Goal: Task Accomplishment & Management: Use online tool/utility

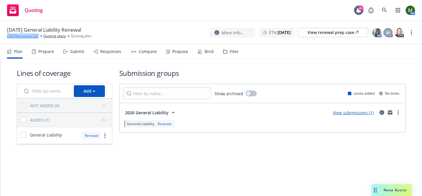
click at [27, 38] on link "LSM Resources LLC" at bounding box center [23, 35] width 32 height 5
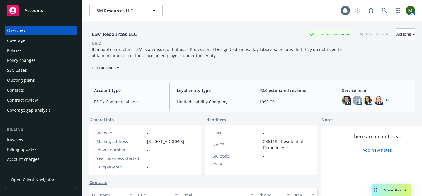
click at [40, 50] on div "Policies" at bounding box center [41, 50] width 68 height 9
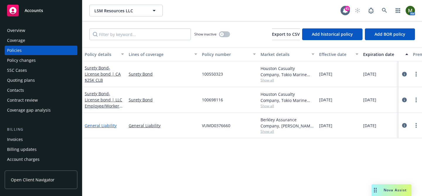
click at [107, 126] on link "General Liability" at bounding box center [101, 126] width 32 height 6
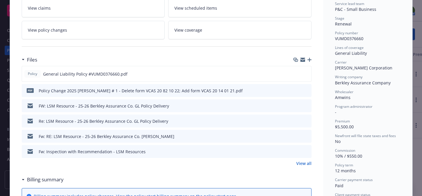
scroll to position [121, 0]
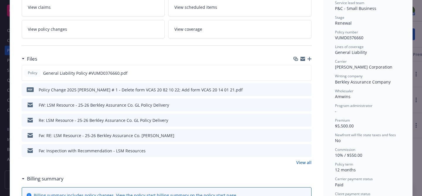
click at [307, 150] on icon "preview file" at bounding box center [305, 150] width 5 height 4
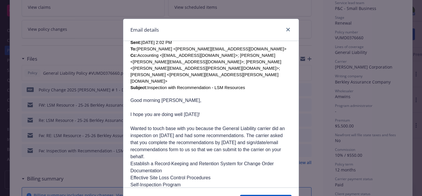
scroll to position [180, 0]
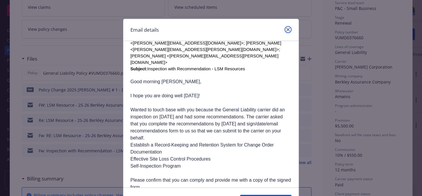
click at [288, 29] on icon "close" at bounding box center [288, 30] width 4 height 4
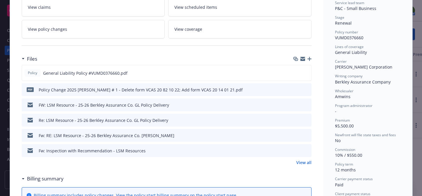
click at [304, 160] on link "View all" at bounding box center [303, 162] width 15 height 6
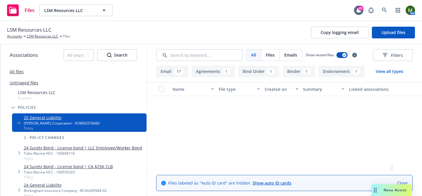
scroll to position [546, 0]
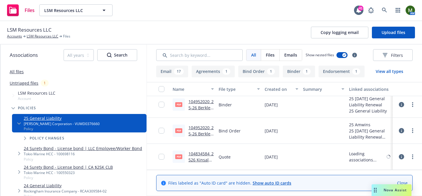
click at [204, 153] on link "104834584_2526 Kinsale GL Quote LSM Resource Stamped (1).pdf" at bounding box center [200, 172] width 25 height 42
click at [211, 129] on link "104952020_25-26 Berkley Assurance Co. GL Binder - LSM Resources LLC - Stamped.p…" at bounding box center [200, 152] width 25 height 55
click at [208, 129] on link "104952020_25-26 Berkley Assurance Co. GL Binder - LSM Resources LLC - Stamped.p…" at bounding box center [200, 152] width 25 height 55
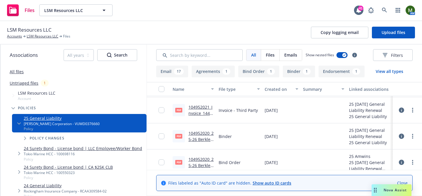
scroll to position [510, 0]
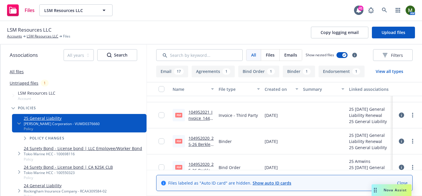
click at [201, 114] on link "104952021_Invoice_14411558.pdf" at bounding box center [200, 118] width 24 height 18
click at [36, 37] on link "LSM Resources LLC" at bounding box center [43, 36] width 32 height 5
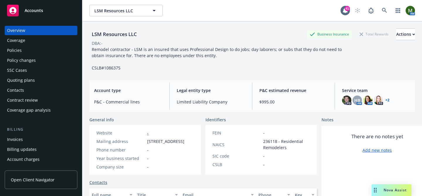
click at [69, 44] on div "Coverage" at bounding box center [41, 40] width 68 height 9
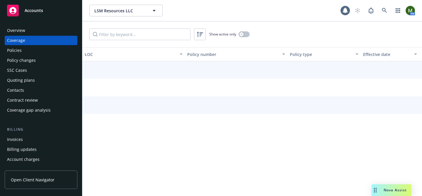
click at [67, 50] on div "Policies" at bounding box center [41, 50] width 68 height 9
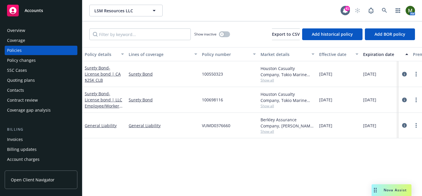
click at [217, 127] on span "VUMD0376660" at bounding box center [216, 125] width 28 height 6
copy span "VUMD0376660"
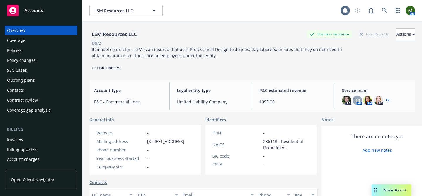
click at [26, 52] on div "Policies" at bounding box center [41, 50] width 68 height 9
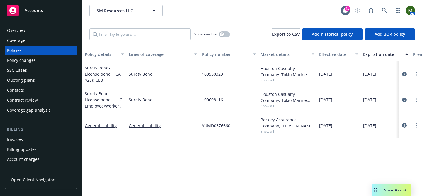
click at [41, 82] on div "Quoting plans" at bounding box center [41, 80] width 68 height 9
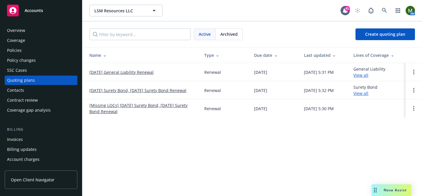
click at [117, 71] on link "01/18/26 General Liability Renewal" at bounding box center [121, 72] width 64 height 6
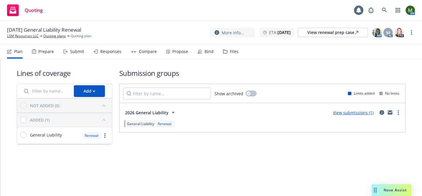
click at [73, 52] on div "Submit" at bounding box center [77, 51] width 14 height 5
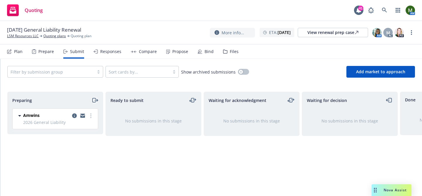
click at [93, 100] on icon "moveRight" at bounding box center [94, 100] width 7 height 7
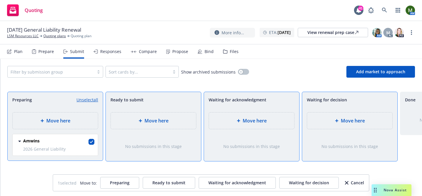
click at [139, 117] on div "Move here" at bounding box center [153, 121] width 85 height 16
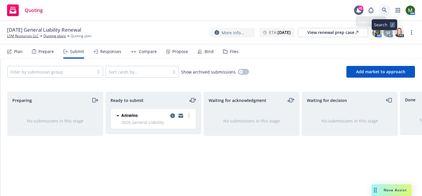
click at [384, 8] on icon at bounding box center [384, 10] width 5 height 5
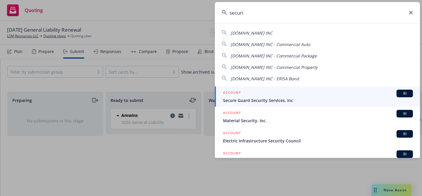
click at [267, 36] on div "SECURIFY.US INC" at bounding box center [317, 32] width 191 height 7
type input "SECURIFY.US INC"
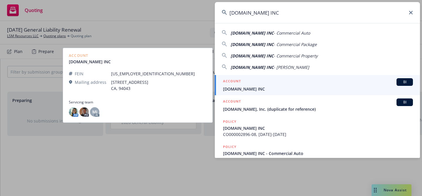
click at [249, 87] on span "SECURIFY.US INC" at bounding box center [318, 89] width 190 height 6
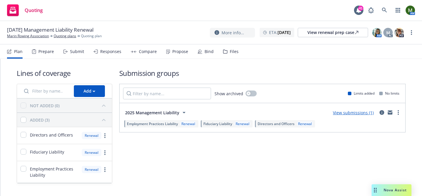
click at [77, 51] on div "Submit" at bounding box center [77, 51] width 14 height 5
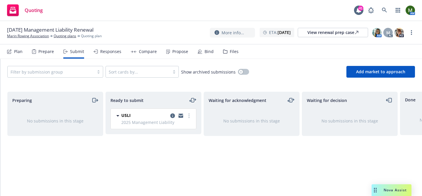
click at [193, 101] on icon "moveLeftRight" at bounding box center [192, 100] width 7 height 7
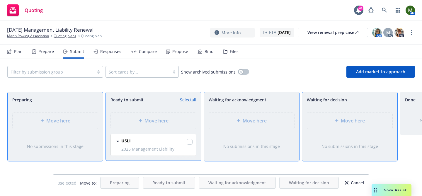
click at [193, 101] on link "Select all" at bounding box center [188, 100] width 16 height 6
checkbox input "true"
click at [355, 118] on span "Move here" at bounding box center [353, 120] width 24 height 7
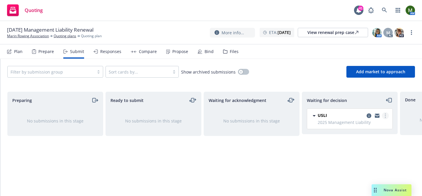
click at [384, 115] on link "more" at bounding box center [385, 115] width 7 height 7
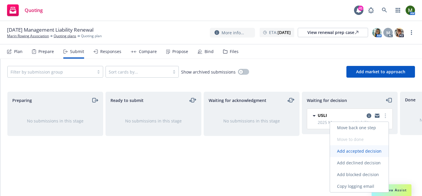
click at [358, 152] on span "Add accepted decision" at bounding box center [359, 151] width 59 height 6
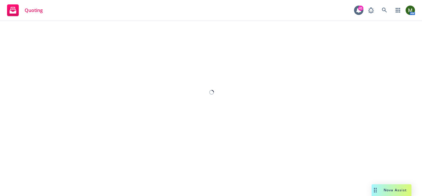
select select "12"
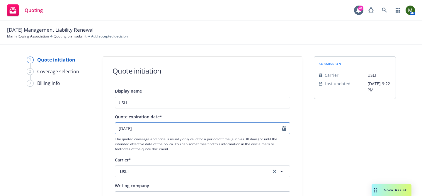
click at [160, 128] on input "10/19/2025" at bounding box center [198, 128] width 167 height 11
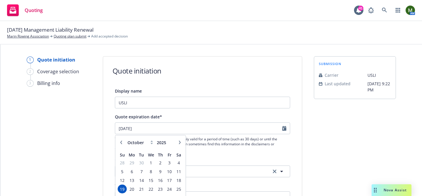
click at [183, 143] on div "January February March April May June July August September October November De…" at bounding box center [150, 174] width 70 height 78
click at [182, 143] on button "button" at bounding box center [179, 142] width 7 height 7
select select "1"
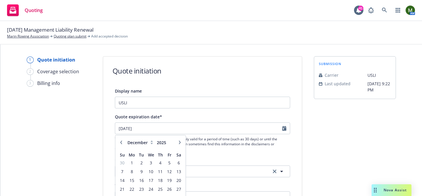
type input "2026"
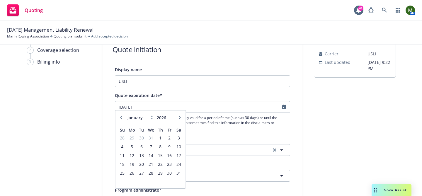
scroll to position [25, 0]
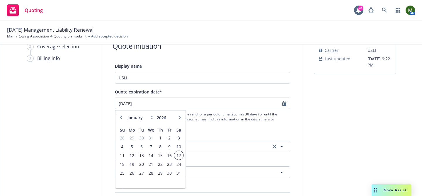
click at [180, 156] on span "17" at bounding box center [179, 155] width 8 height 7
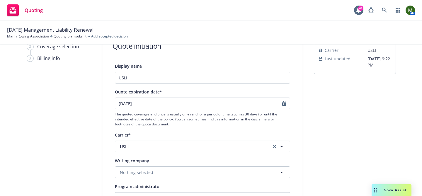
type input "01/17/2026"
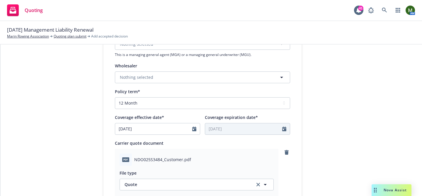
scroll to position [350, 0]
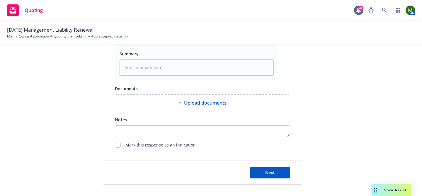
click at [268, 165] on div "Next" at bounding box center [202, 172] width 199 height 23
click at [268, 167] on button "Next" at bounding box center [270, 173] width 40 height 12
type textarea "x"
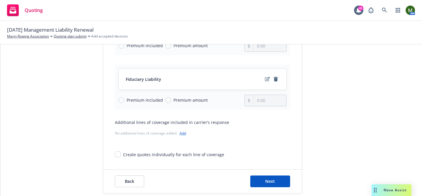
scroll to position [160, 0]
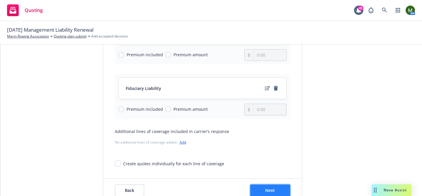
click at [272, 189] on span "Next" at bounding box center [270, 191] width 10 height 6
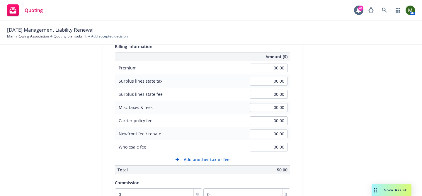
scroll to position [51, 0]
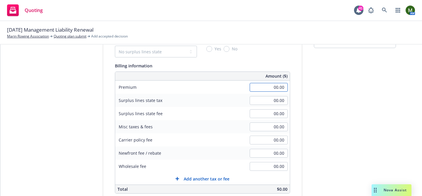
click at [273, 86] on input "00.00" at bounding box center [269, 87] width 38 height 9
click at [322, 111] on div "submission Carrier USLI Last updated 9/19, 9:22 PM" at bounding box center [355, 155] width 82 height 300
click at [283, 86] on input "2,739.00" at bounding box center [269, 87] width 38 height 9
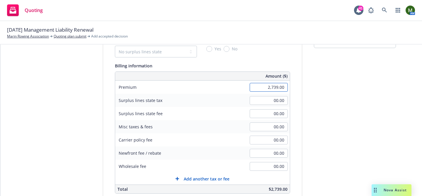
click at [283, 86] on input "2,739.00" at bounding box center [269, 87] width 38 height 9
type input "2,730.00"
click at [320, 103] on div "submission Carrier USLI Last updated 9/19, 9:22 PM" at bounding box center [355, 155] width 82 height 300
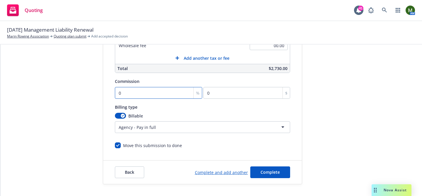
click at [142, 93] on input "0" at bounding box center [159, 93] width 88 height 12
type input "1"
type input "27.3"
type input "15"
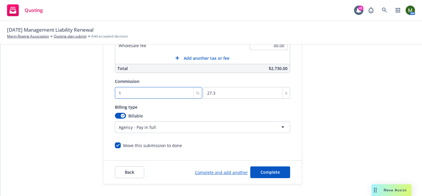
type input "409.5"
type input "15"
click at [158, 126] on html "Quoting 41 AM 12/17/25 Management Liability Renewal Marin Rowing Association Qu…" at bounding box center [211, 98] width 422 height 196
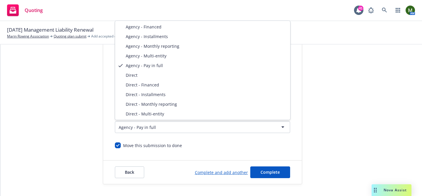
select select "DIRECT"
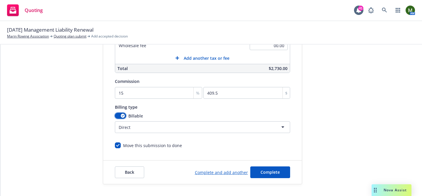
click at [122, 114] on div "button" at bounding box center [123, 116] width 4 height 4
select select
click at [262, 166] on div "Back Complete and add another Complete" at bounding box center [202, 172] width 199 height 23
click at [262, 167] on button "Complete" at bounding box center [270, 172] width 40 height 12
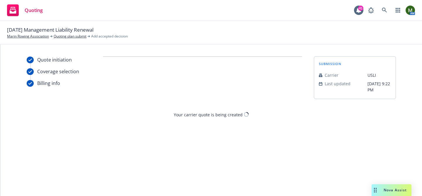
scroll to position [0, 0]
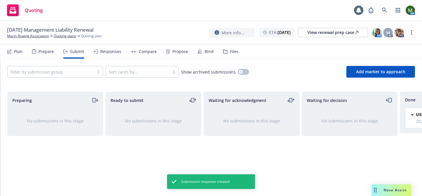
click at [175, 53] on div "Propose" at bounding box center [180, 51] width 16 height 5
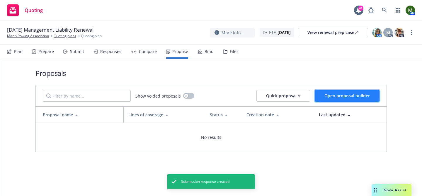
click at [326, 98] on span "Open proposal builder" at bounding box center [346, 96] width 45 height 6
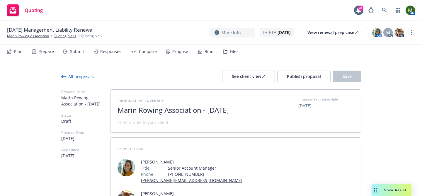
click at [224, 110] on span "Marin Rowing Association - September 2025" at bounding box center [189, 110] width 144 height 8
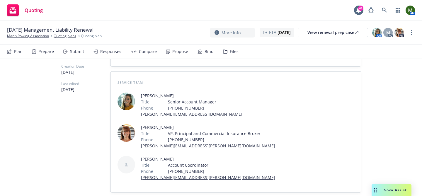
scroll to position [120, 0]
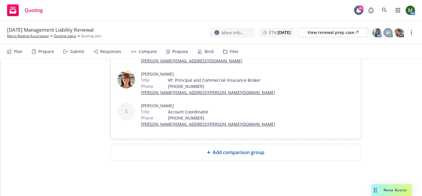
click at [197, 156] on div "Add comparison group" at bounding box center [235, 152] width 241 height 7
type textarea "x"
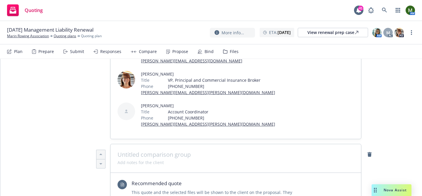
click at [195, 156] on span at bounding box center [235, 154] width 236 height 7
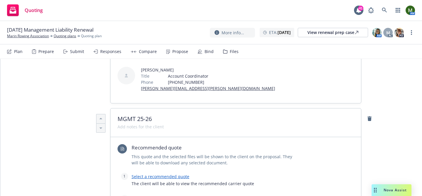
click at [164, 176] on link "Select a recommended quote" at bounding box center [161, 177] width 58 height 6
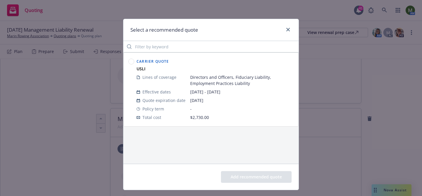
click at [131, 60] on circle at bounding box center [132, 62] width 6 height 6
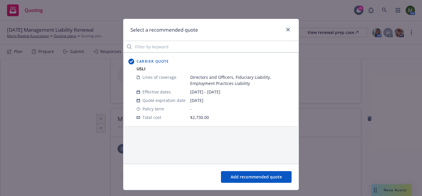
click at [241, 178] on button "Add recommended quote" at bounding box center [256, 177] width 71 height 12
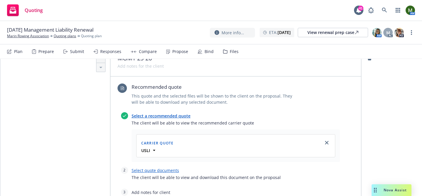
scroll to position [222, 0]
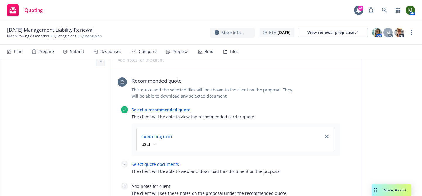
click at [156, 168] on div at bounding box center [236, 168] width 208 height 1
click at [156, 165] on link "Select quote documents" at bounding box center [155, 164] width 47 height 6
type textarea "x"
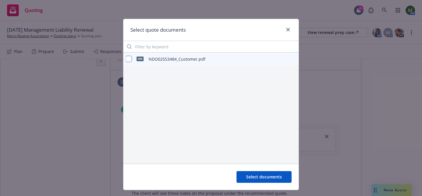
click at [128, 58] on input "checkbox" at bounding box center [129, 59] width 6 height 6
checkbox input "true"
click at [254, 170] on div "Select documents" at bounding box center [210, 177] width 175 height 26
click at [255, 176] on span "Select documents" at bounding box center [264, 177] width 36 height 6
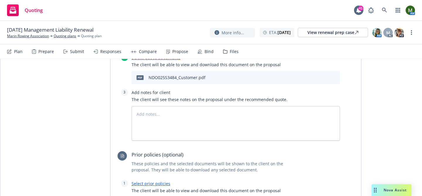
scroll to position [333, 0]
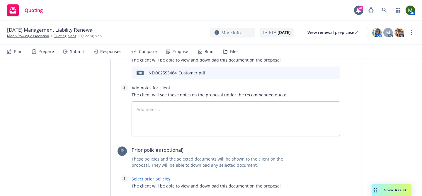
click at [156, 177] on link "Select prior policies" at bounding box center [151, 179] width 39 height 6
type textarea "x"
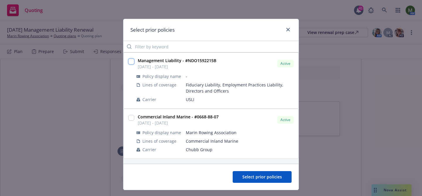
click at [130, 62] on input "checkbox" at bounding box center [131, 62] width 6 height 6
checkbox input "true"
click at [259, 178] on span "Select prior policies" at bounding box center [262, 177] width 40 height 6
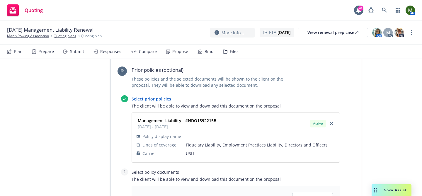
scroll to position [433, 0]
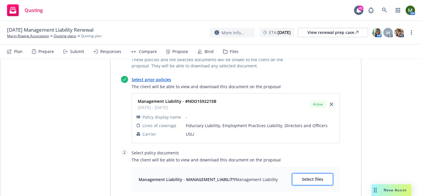
click at [315, 177] on span "Select files" at bounding box center [312, 179] width 21 height 6
type textarea "x"
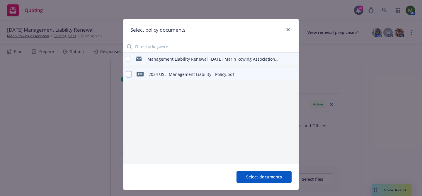
click at [130, 75] on input "checkbox" at bounding box center [129, 74] width 6 height 6
checkbox input "true"
click at [268, 176] on span "Select documents" at bounding box center [264, 177] width 36 height 6
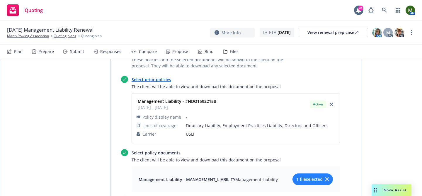
scroll to position [0, 0]
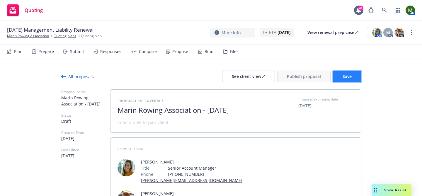
click at [341, 75] on button "Save" at bounding box center [347, 77] width 28 height 12
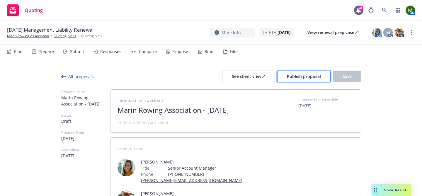
click at [294, 74] on span "Publish proposal" at bounding box center [304, 77] width 34 height 6
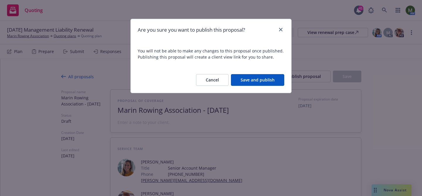
click at [261, 80] on button "Save and publish" at bounding box center [257, 80] width 53 height 12
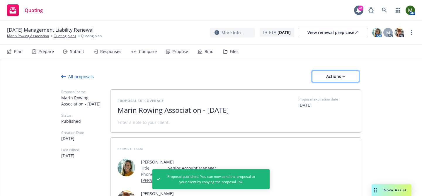
click at [329, 78] on div "Actions" at bounding box center [336, 76] width 28 height 11
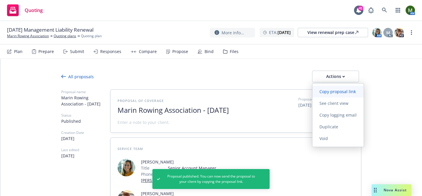
click at [328, 96] on link "Copy proposal link" at bounding box center [337, 92] width 51 height 12
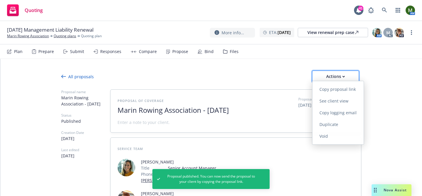
click at [325, 75] on div "Actions" at bounding box center [336, 76] width 28 height 11
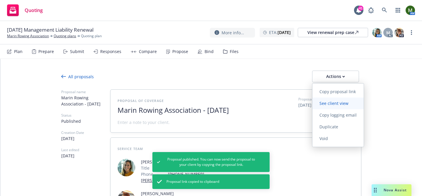
click at [326, 106] on span "See client view" at bounding box center [333, 103] width 43 height 6
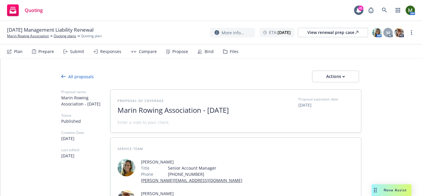
type textarea "x"
click at [229, 48] on div "Files" at bounding box center [231, 52] width 16 height 14
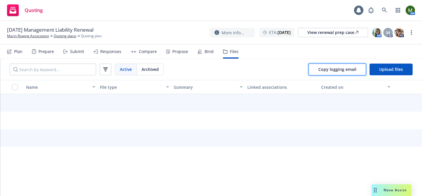
click at [335, 70] on span "Copy logging email" at bounding box center [337, 70] width 38 height 6
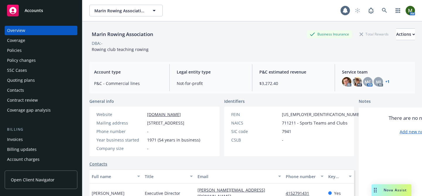
click at [37, 47] on div "Policies" at bounding box center [41, 50] width 68 height 9
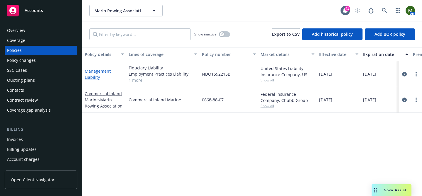
click at [91, 70] on link "Management Liability" at bounding box center [98, 74] width 26 height 12
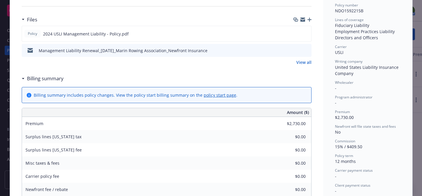
scroll to position [148, 0]
click at [307, 34] on icon "preview file" at bounding box center [305, 34] width 5 height 4
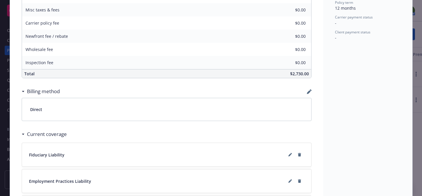
scroll to position [0, 0]
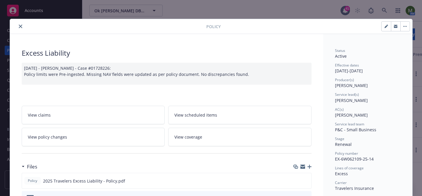
click at [21, 24] on button "close" at bounding box center [20, 26] width 7 height 7
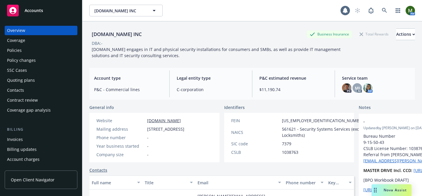
click at [34, 50] on div "Policies" at bounding box center [41, 50] width 68 height 9
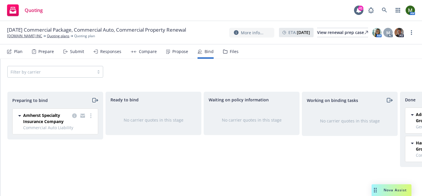
click at [96, 99] on icon "moveRight" at bounding box center [93, 100] width 3 height 4
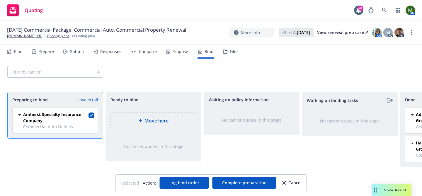
click at [141, 125] on div "Move here" at bounding box center [153, 121] width 85 height 16
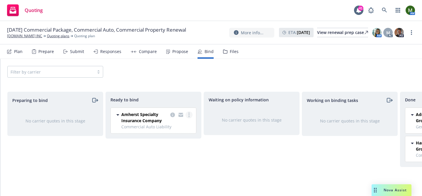
click at [189, 116] on circle "more" at bounding box center [188, 116] width 1 height 1
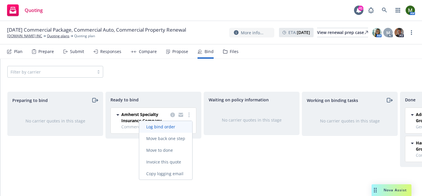
click at [174, 127] on span "Log bind order" at bounding box center [160, 127] width 43 height 6
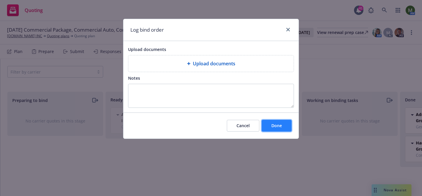
click at [284, 127] on button "Done" at bounding box center [277, 126] width 30 height 12
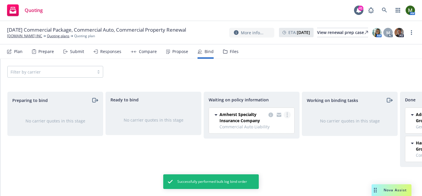
click at [287, 113] on icon "more" at bounding box center [287, 115] width 1 height 5
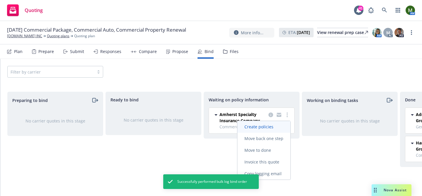
click at [271, 125] on span "Create policies" at bounding box center [258, 127] width 43 height 6
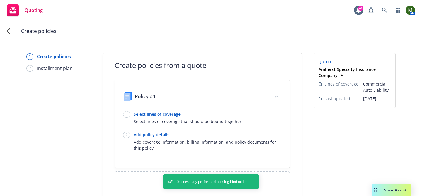
click at [138, 117] on link "Select lines of coverage" at bounding box center [188, 114] width 109 height 6
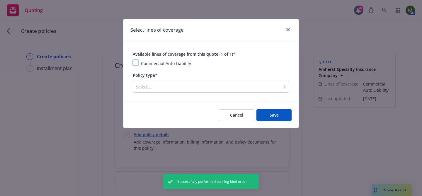
click at [134, 64] on input "checkbox" at bounding box center [136, 63] width 6 height 6
checkbox input "true"
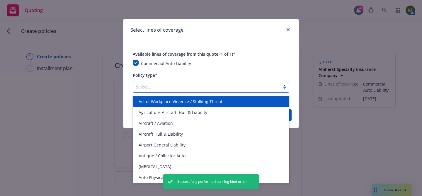
click at [148, 84] on div at bounding box center [206, 86] width 141 height 7
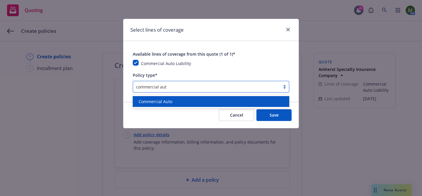
type input "commercial auto"
click at [154, 104] on span "Commercial Auto" at bounding box center [156, 101] width 34 height 6
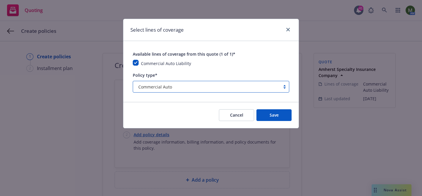
click at [271, 108] on div "Cancel Save" at bounding box center [210, 115] width 175 height 26
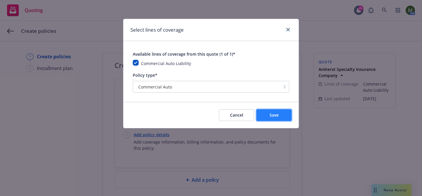
click at [277, 119] on button "Save" at bounding box center [273, 115] width 35 height 12
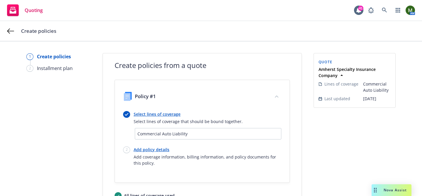
click at [163, 147] on link "Add policy details" at bounding box center [208, 149] width 148 height 6
select select "12"
select select "CA"
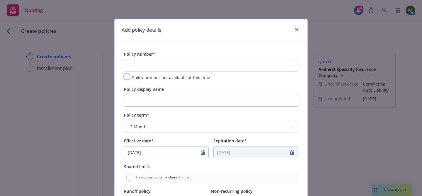
click at [129, 76] on input "checkbox" at bounding box center [127, 77] width 6 height 6
checkbox input "true"
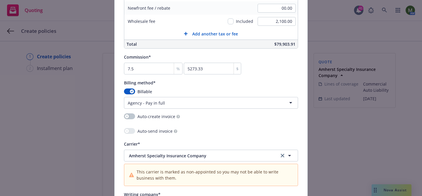
scroll to position [698, 0]
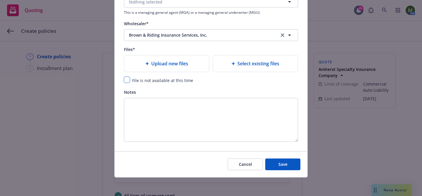
click at [127, 80] on input "checkbox" at bounding box center [127, 80] width 6 height 6
checkbox input "true"
click at [275, 164] on button "Save" at bounding box center [282, 164] width 35 height 12
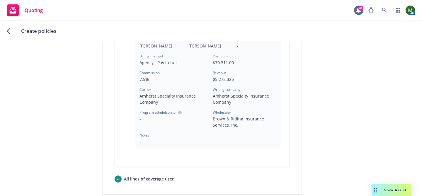
scroll to position [221, 0]
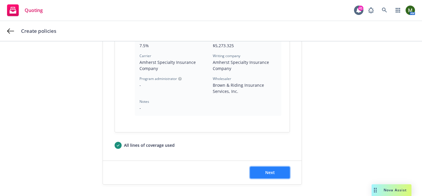
click at [263, 173] on button "Next" at bounding box center [270, 173] width 40 height 12
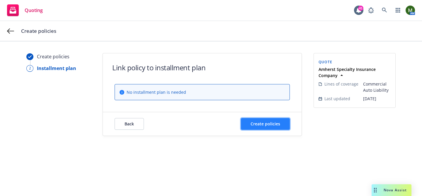
click at [264, 121] on span "Create policies" at bounding box center [265, 124] width 30 height 6
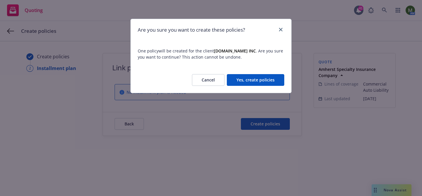
click at [256, 81] on button "Yes, create policies" at bounding box center [255, 80] width 57 height 12
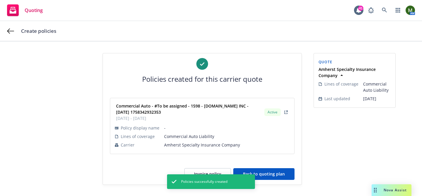
click at [280, 170] on button "Back to quoting plan" at bounding box center [263, 174] width 61 height 12
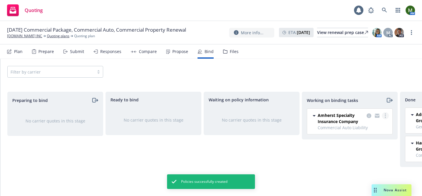
click at [386, 116] on link "more" at bounding box center [385, 115] width 7 height 7
click at [353, 144] on link "Move to done" at bounding box center [361, 140] width 53 height 12
click at [414, 29] on div "More info... ETA : September 20, 2025 View renewal prep case AM M AC PD" at bounding box center [322, 32] width 186 height 11
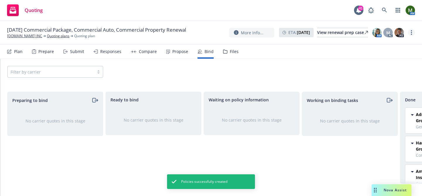
click at [413, 32] on link "more" at bounding box center [411, 32] width 7 height 7
click at [374, 88] on link "Archive quoting plan" at bounding box center [381, 92] width 65 height 12
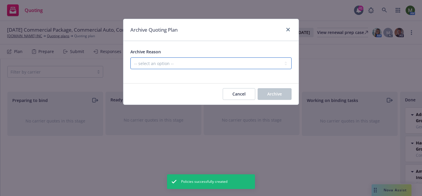
click at [259, 62] on select "-- select an option -- All policies in this renewal plan are auto-renewed Creat…" at bounding box center [210, 63] width 161 height 12
select select "ARCHIVED_RENEWAL_COMPLETED"
click at [130, 57] on select "-- select an option -- All policies in this renewal plan are auto-renewed Creat…" at bounding box center [210, 63] width 161 height 12
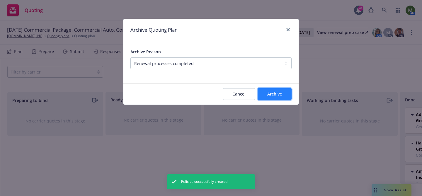
click at [280, 93] on span "Archive" at bounding box center [274, 94] width 15 height 6
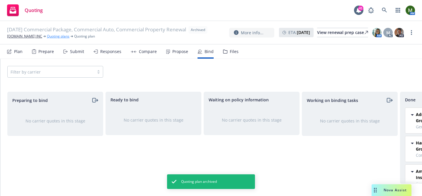
click at [49, 38] on link "Quoting plans" at bounding box center [58, 36] width 23 height 5
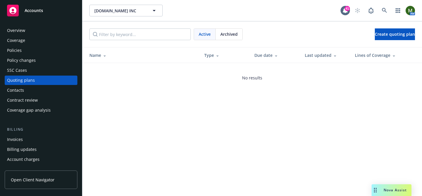
click at [28, 48] on div "Policies" at bounding box center [41, 50] width 68 height 9
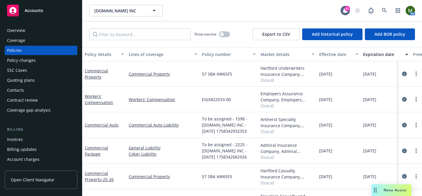
scroll to position [48, 0]
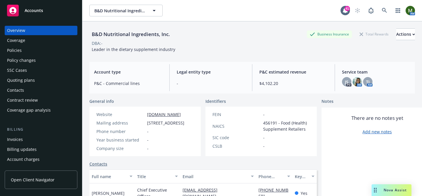
click at [32, 52] on div "Policies" at bounding box center [41, 50] width 68 height 9
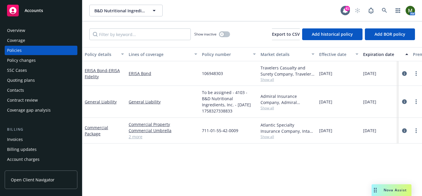
click at [26, 76] on div "Quoting plans" at bounding box center [21, 80] width 28 height 9
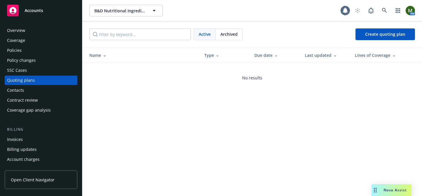
click at [29, 48] on div "Policies" at bounding box center [41, 50] width 68 height 9
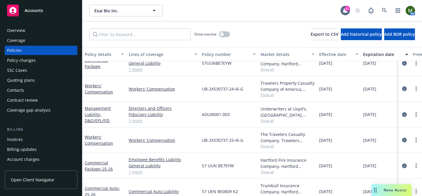
scroll to position [91, 0]
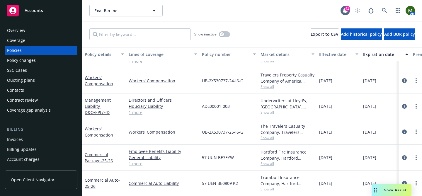
click at [28, 83] on div "Quoting plans" at bounding box center [21, 80] width 28 height 9
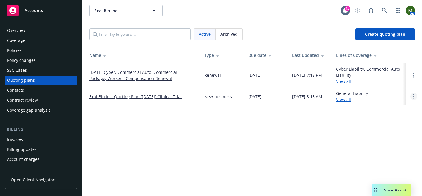
click at [412, 97] on link "Open options" at bounding box center [413, 96] width 7 height 7
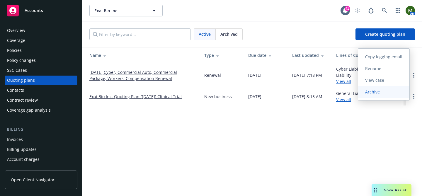
click at [380, 94] on span "Archive" at bounding box center [372, 92] width 29 height 6
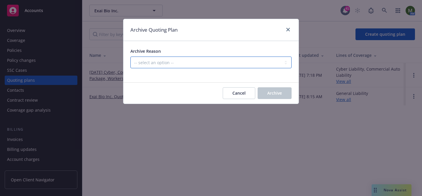
click at [205, 65] on select "-- select an option -- Created by error Duplicate New business opportunity lost…" at bounding box center [210, 63] width 161 height 12
select select "ARCHIVED_CREATED_IN_ERROR"
click at [130, 57] on select "-- select an option -- Created by error Duplicate New business opportunity lost…" at bounding box center [210, 63] width 161 height 12
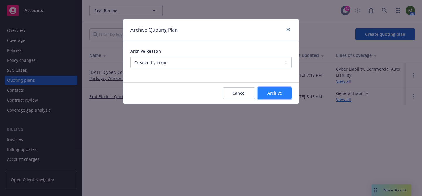
click at [267, 95] on span "Archive" at bounding box center [274, 93] width 15 height 6
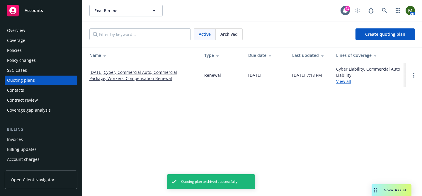
click at [124, 69] on link "09/23/25 Cyber, Commercial Auto, Commercial Package, Workers' Compensation Rene…" at bounding box center [141, 75] width 105 height 12
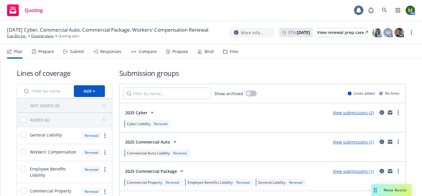
click at [173, 48] on div "Propose" at bounding box center [177, 52] width 22 height 14
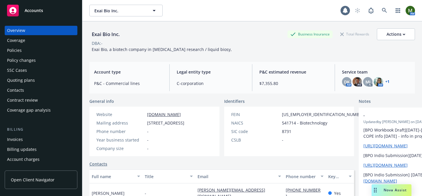
click at [50, 52] on div "Policies" at bounding box center [41, 50] width 68 height 9
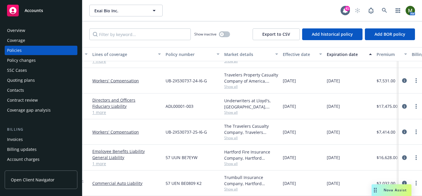
scroll to position [91, 0]
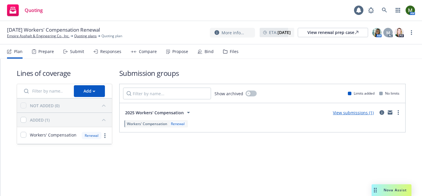
click at [198, 50] on icon at bounding box center [200, 52] width 4 height 4
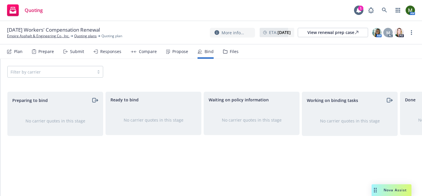
click at [174, 50] on div "Propose" at bounding box center [180, 51] width 16 height 5
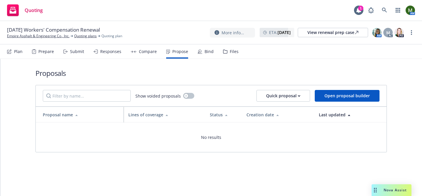
click at [101, 51] on div "Responses" at bounding box center [110, 51] width 21 height 5
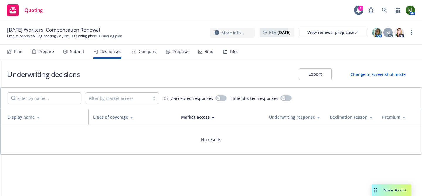
click at [75, 51] on div "Submit" at bounding box center [77, 51] width 14 height 5
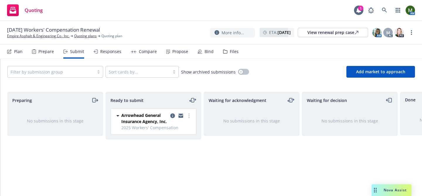
click at [189, 98] on icon "moveLeftRight" at bounding box center [192, 100] width 7 height 7
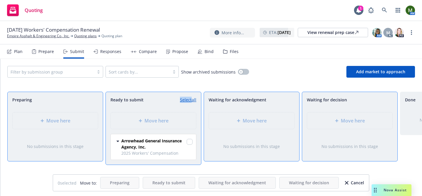
click at [189, 98] on link "Select all" at bounding box center [188, 100] width 16 height 6
checkbox input "true"
click at [329, 119] on div "Move here" at bounding box center [350, 120] width 76 height 7
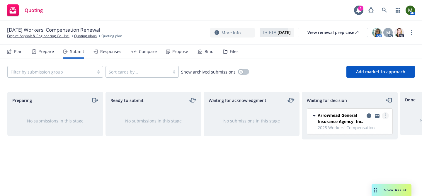
click at [383, 115] on link "more" at bounding box center [385, 115] width 7 height 7
click at [351, 151] on span "Add accepted decision" at bounding box center [359, 151] width 59 height 6
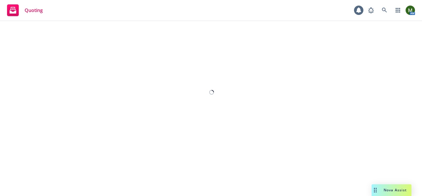
select select "12"
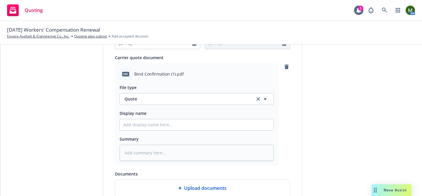
scroll to position [350, 0]
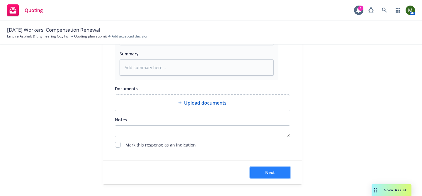
click at [268, 169] on button "Next" at bounding box center [270, 173] width 40 height 12
type textarea "x"
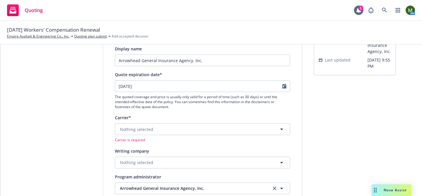
scroll to position [54, 0]
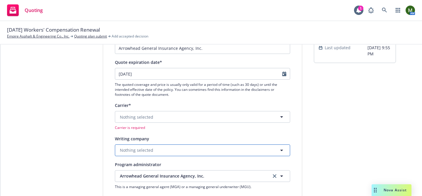
click at [151, 147] on span "Nothing selected" at bounding box center [136, 150] width 33 height 6
click at [158, 148] on button "Nothing selected" at bounding box center [202, 150] width 175 height 12
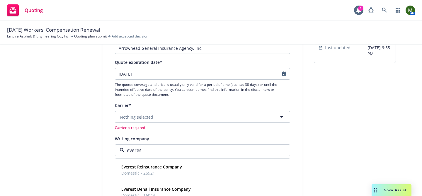
type input "everest"
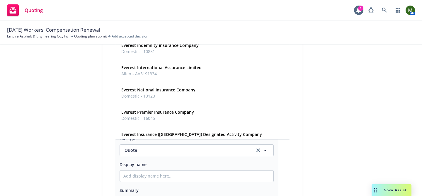
scroll to position [221, 0]
click at [191, 118] on span "Domestic - 16045" at bounding box center [157, 118] width 73 height 6
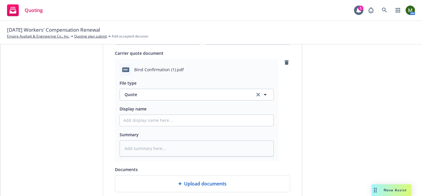
scroll to position [350, 0]
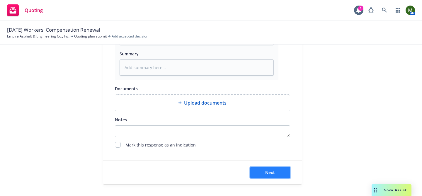
click at [273, 170] on span "Next" at bounding box center [270, 173] width 10 height 6
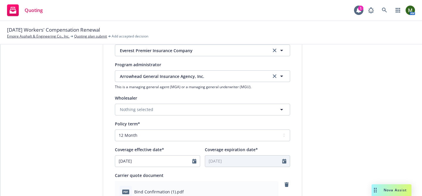
scroll to position [0, 0]
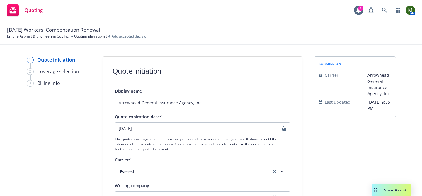
type textarea "x"
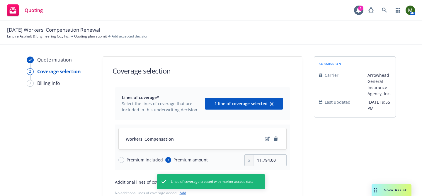
scroll to position [69, 0]
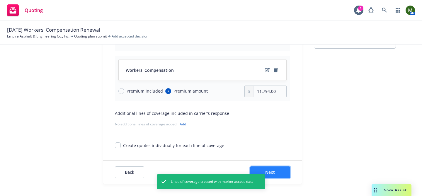
click at [280, 171] on button "Next" at bounding box center [270, 172] width 40 height 12
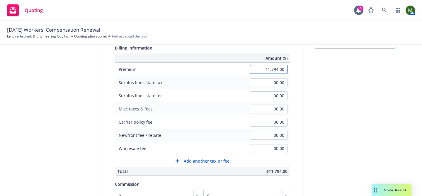
click at [279, 68] on input "11,794.00" at bounding box center [269, 69] width 38 height 9
type input "10,055.00"
click at [328, 111] on div "submission Carrier Arrowhead General Insurance Agency, Inc. Last updated 9/19, …" at bounding box center [355, 137] width 82 height 300
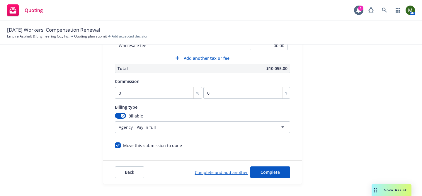
scroll to position [171, 0]
click at [122, 117] on div "button" at bounding box center [123, 116] width 4 height 4
click at [119, 115] on div "button" at bounding box center [118, 116] width 4 height 4
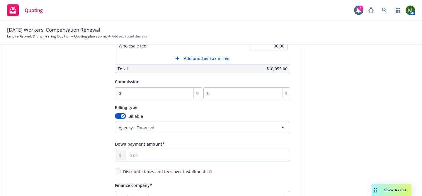
click at [136, 128] on html "Quoting 1 AM 10/01/25 Workers' Compensation Renewal Empire Asphalt & Engineerin…" at bounding box center [211, 98] width 422 height 196
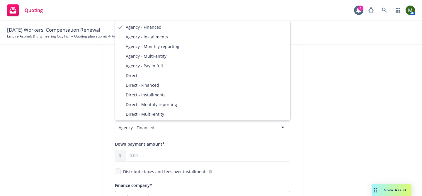
select select "DIRECT"
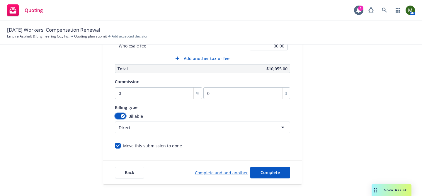
click at [121, 115] on div "button" at bounding box center [123, 116] width 4 height 4
select select
click at [140, 93] on input "0" at bounding box center [159, 93] width 88 height 12
type input "1"
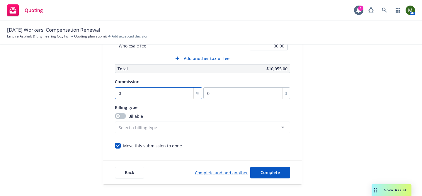
type input "100.55"
type input "10"
type input "1005.5"
type input "10"
click at [370, 137] on div "submission Carrier Arrowhead General Insurance Agency, Inc. Last updated 9/19, …" at bounding box center [355, 35] width 82 height 300
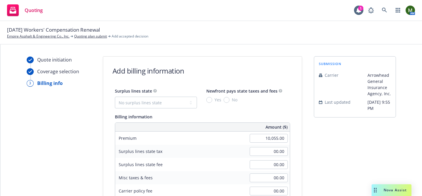
scroll to position [172, 0]
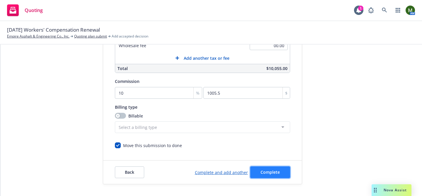
click at [277, 177] on button "Complete" at bounding box center [270, 172] width 40 height 12
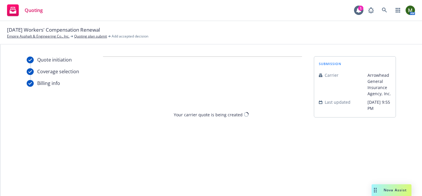
scroll to position [0, 0]
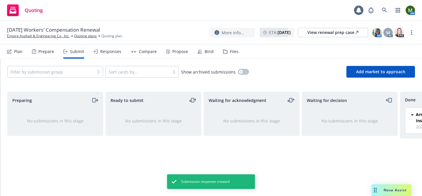
click at [172, 53] on div "Propose" at bounding box center [180, 51] width 16 height 5
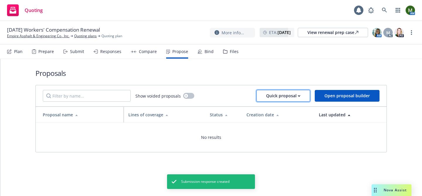
click at [299, 95] on icon "button" at bounding box center [299, 96] width 3 height 2
click at [277, 121] on span "Upload quick proposal and response" at bounding box center [301, 123] width 86 height 6
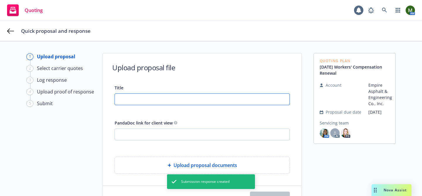
click at [226, 99] on input "Title" at bounding box center [202, 99] width 175 height 11
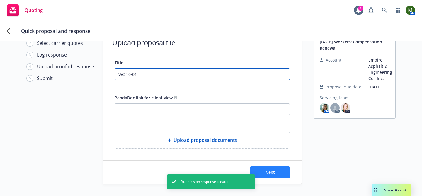
type input "WC 10/01"
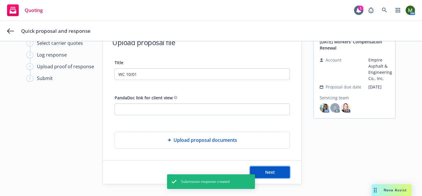
click at [275, 172] on button "Next" at bounding box center [270, 172] width 40 height 12
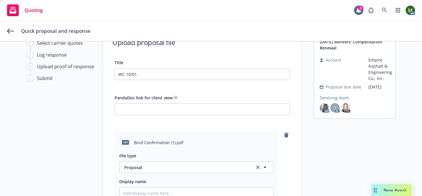
scroll to position [131, 0]
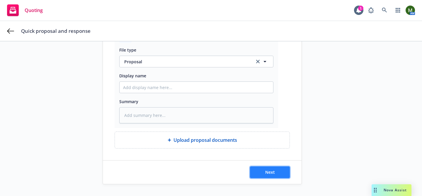
click at [284, 171] on button "Next" at bounding box center [270, 172] width 40 height 12
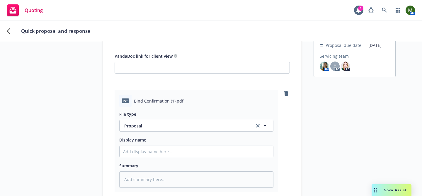
scroll to position [0, 0]
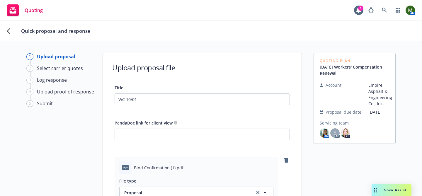
type textarea "x"
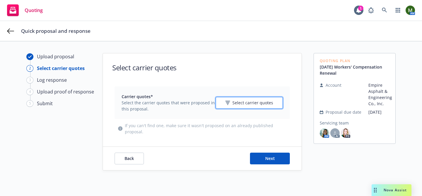
click at [260, 106] on button "Select carrier quotes" at bounding box center [249, 103] width 67 height 12
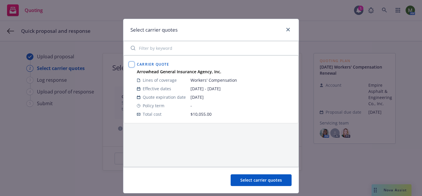
click at [130, 64] on input "checkbox" at bounding box center [132, 65] width 6 height 6
checkbox input "true"
click at [249, 176] on button "Select carrier quotes" at bounding box center [261, 180] width 61 height 12
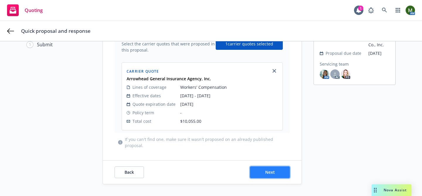
click at [276, 173] on button "Next" at bounding box center [270, 172] width 40 height 12
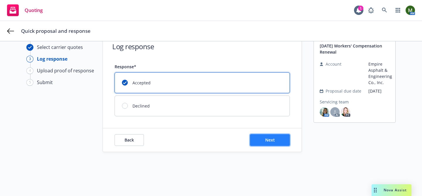
click at [274, 137] on button "Next" at bounding box center [270, 140] width 40 height 12
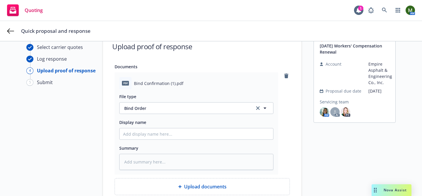
scroll to position [115, 0]
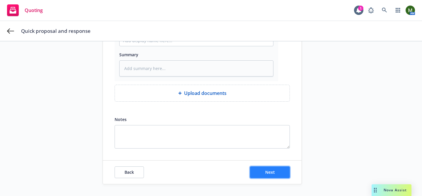
click at [272, 167] on button "Next" at bounding box center [270, 172] width 40 height 12
type textarea "x"
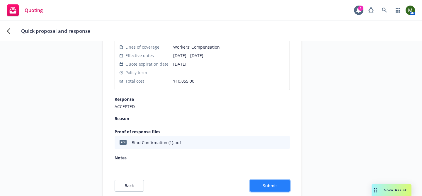
click at [272, 180] on button "Submit" at bounding box center [270, 186] width 40 height 12
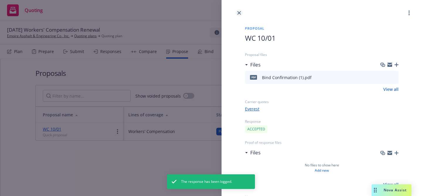
click at [239, 13] on icon "close" at bounding box center [239, 13] width 4 height 4
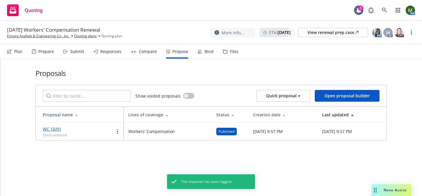
click at [209, 51] on div "Bind" at bounding box center [208, 51] width 9 height 5
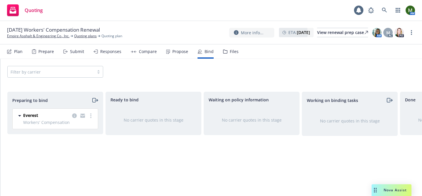
click at [96, 102] on icon "moveRight" at bounding box center [94, 100] width 7 height 7
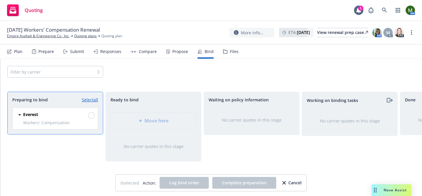
click at [96, 102] on link "Select all" at bounding box center [90, 100] width 16 height 6
checkbox input "true"
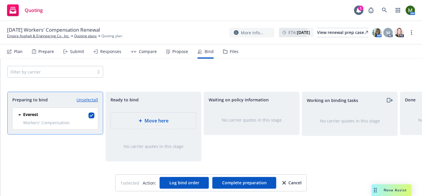
click at [175, 117] on div "Move here" at bounding box center [153, 120] width 76 height 7
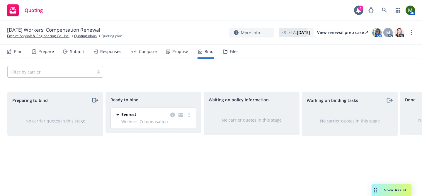
click at [193, 113] on div "Everest Workers' Compensation 10/01/2025 - 10/01/2026 Friday, September 19, 202…" at bounding box center [153, 118] width 85 height 20
click at [190, 116] on link "more" at bounding box center [188, 114] width 7 height 7
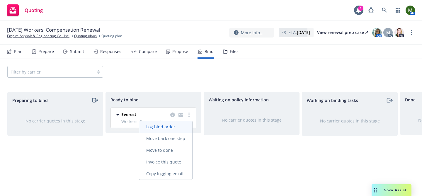
click at [172, 125] on span "Log bind order" at bounding box center [160, 127] width 43 height 6
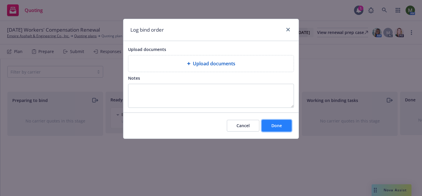
click at [280, 125] on span "Done" at bounding box center [276, 126] width 11 height 6
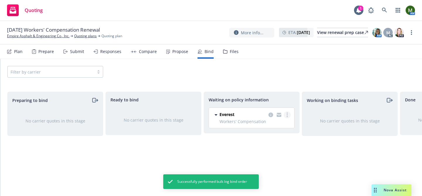
click at [289, 116] on link "more" at bounding box center [287, 114] width 7 height 7
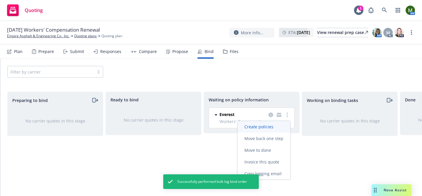
click at [270, 126] on span "Create policies" at bounding box center [258, 127] width 43 height 6
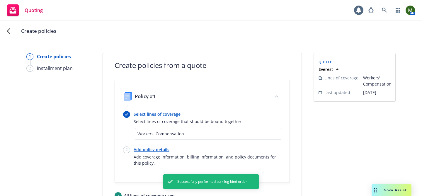
click at [157, 149] on link "Add policy details" at bounding box center [208, 149] width 148 height 6
select select "12"
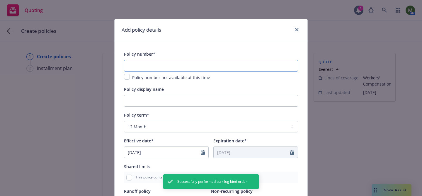
click at [202, 63] on input "text" at bounding box center [211, 66] width 174 height 12
paste input "7600023685251"
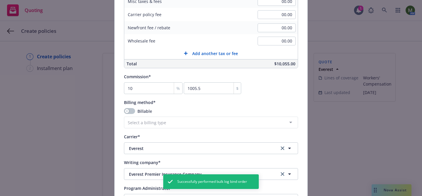
scroll to position [647, 0]
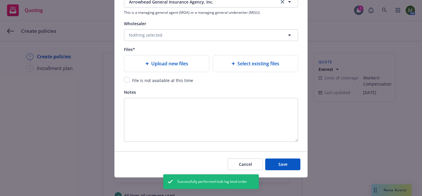
type input "7600023685251"
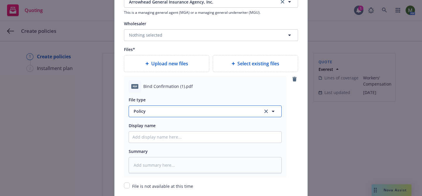
click at [175, 113] on span "Policy" at bounding box center [195, 111] width 122 height 6
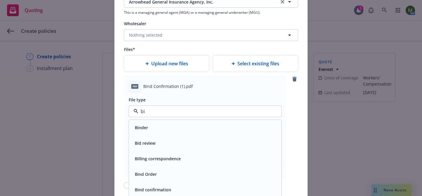
type input "bin"
click at [165, 126] on div "Binder" at bounding box center [204, 127] width 145 height 8
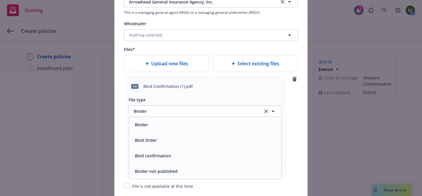
click at [161, 140] on input "Policy display name" at bounding box center [205, 137] width 152 height 11
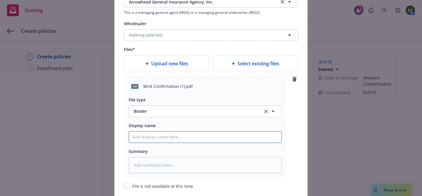
type textarea "x"
type input "W"
type textarea "x"
type input "Wo"
type textarea "x"
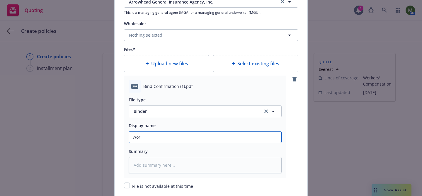
type input "Work"
type textarea "x"
type input "Worke"
type textarea "x"
type input "Worker"
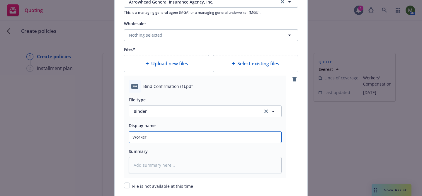
type textarea "x"
type input "Workers"
type textarea "x"
type input "Workers c"
type textarea "x"
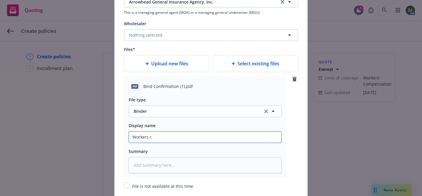
type input "Workers co"
type textarea "x"
type input "Workers com"
type textarea "x"
type input "Workers co"
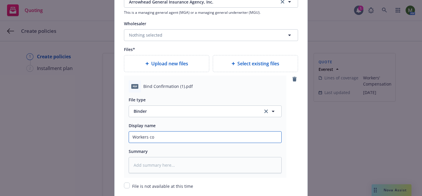
type textarea "x"
type input "Workers c"
type textarea "x"
type input "Workers"
type textarea "x"
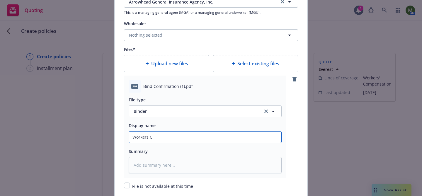
type input "Workers Co"
type textarea "x"
type input "Workers Com"
type textarea "x"
type input "Workers Comp"
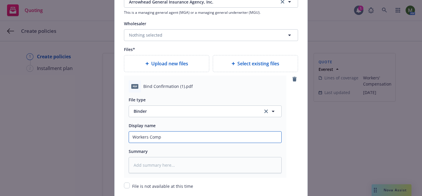
type textarea "x"
type input "Workers Compe"
type textarea "x"
type input "Workers Compen"
type textarea "x"
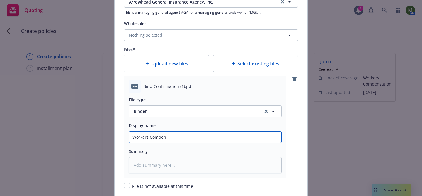
type input "Workers Compens"
type textarea "x"
type input "Workers Compensa"
type textarea "x"
type input "Workers Compensati"
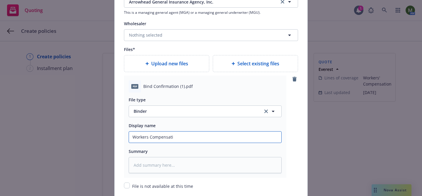
type textarea "x"
type input "Workers Compensation"
type textarea "x"
type input "Workers Compensation"
type textarea "x"
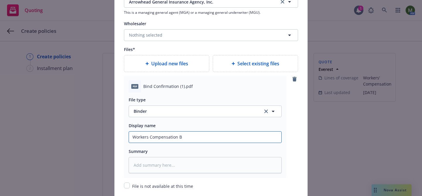
type input "Workers Compensation Bi"
type textarea "x"
type input "Workers Compensation Bin"
type textarea "x"
type input "Workers Compensation Bind"
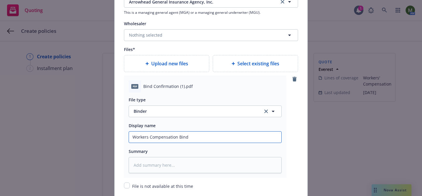
type textarea "x"
type input "Workers Compensation Binde"
type textarea "x"
type input "Workers Compensation Binder"
type textarea "x"
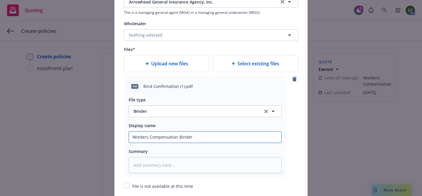
type input "Workers Compensation Binder"
type textarea "x"
type input "Workers Compensation Binder #"
paste input "7600023685251"
type textarea "x"
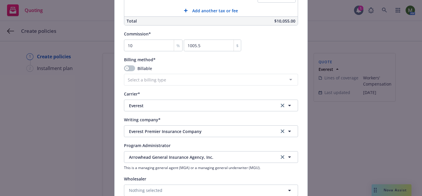
scroll to position [753, 0]
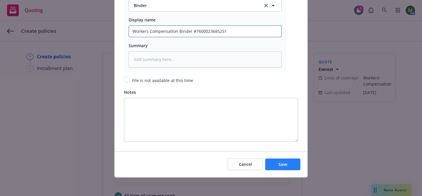
type input "Workers Compensation Binder #7600023685251"
click at [274, 167] on button "Save" at bounding box center [282, 164] width 35 height 12
type textarea "x"
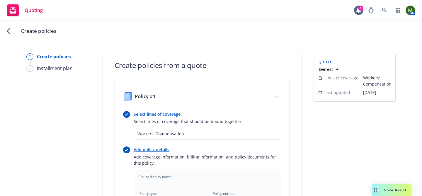
scroll to position [221, 0]
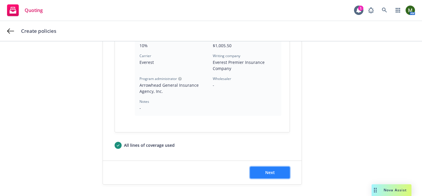
click at [276, 172] on button "Next" at bounding box center [270, 173] width 40 height 12
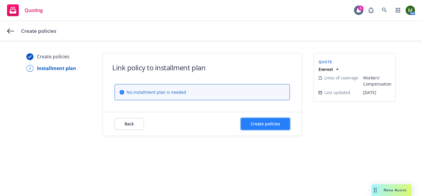
click at [260, 122] on span "Create policies" at bounding box center [265, 124] width 30 height 6
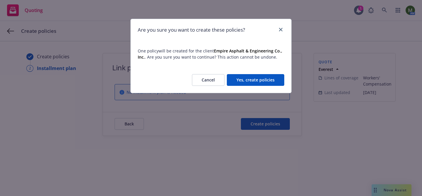
click at [252, 81] on button "Yes, create policies" at bounding box center [255, 80] width 57 height 12
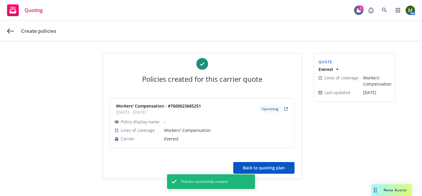
click at [280, 167] on button "Back to quoting plan" at bounding box center [263, 168] width 61 height 12
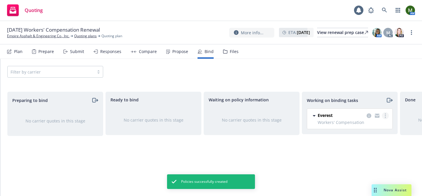
click at [387, 116] on link "more" at bounding box center [385, 115] width 7 height 7
click at [363, 141] on span "Move to done" at bounding box center [355, 140] width 41 height 6
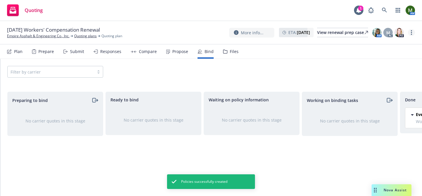
click at [410, 33] on link "more" at bounding box center [411, 32] width 7 height 7
click at [371, 90] on link "Archive quoting plan" at bounding box center [381, 92] width 65 height 12
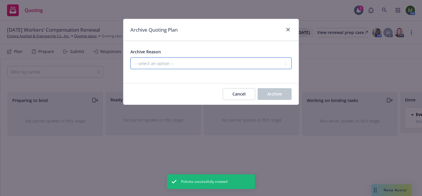
click at [245, 61] on select "-- select an option -- All policies in this renewal plan are auto-renewed Creat…" at bounding box center [210, 63] width 161 height 12
select select "ARCHIVED_RENEWAL_COMPLETED"
click at [130, 57] on select "-- select an option -- All policies in this renewal plan are auto-renewed Creat…" at bounding box center [210, 63] width 161 height 12
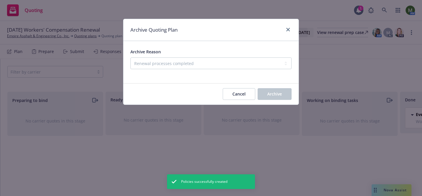
click at [263, 91] on button "Archive" at bounding box center [275, 94] width 34 height 12
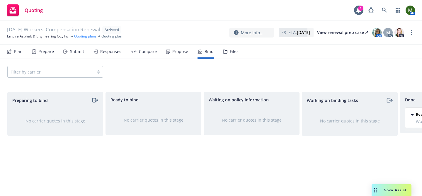
click at [94, 36] on link "Quoting plans" at bounding box center [85, 36] width 23 height 5
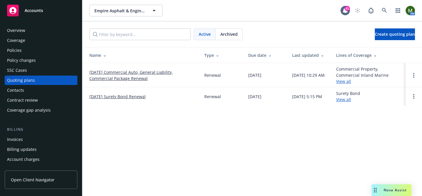
click at [42, 50] on div "Policies" at bounding box center [41, 50] width 68 height 9
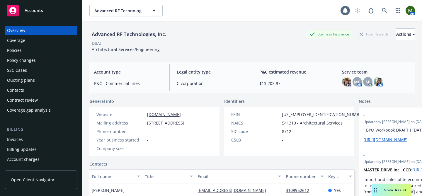
click at [31, 57] on div "Policy changes" at bounding box center [21, 60] width 29 height 9
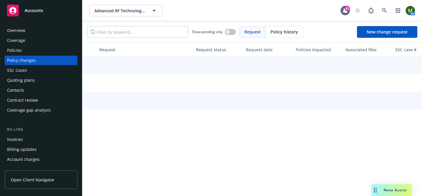
click at [33, 55] on div "Policies" at bounding box center [41, 50] width 68 height 9
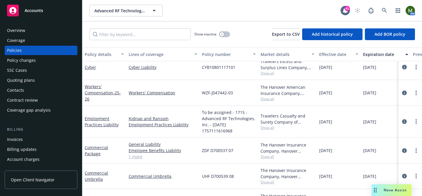
scroll to position [96, 0]
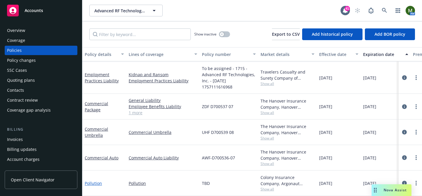
click at [97, 182] on link "Pollution" at bounding box center [93, 183] width 17 height 6
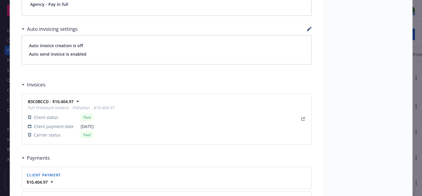
scroll to position [588, 0]
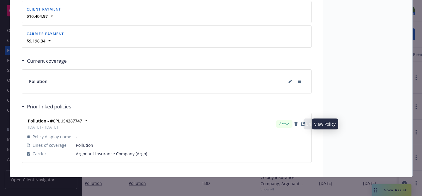
click at [300, 123] on body "Accounts Overview Coverage Policies Policy changes SSC Cases Quoting plans Cont…" at bounding box center [211, 98] width 422 height 196
click at [301, 123] on icon "View Policy" at bounding box center [303, 124] width 4 height 4
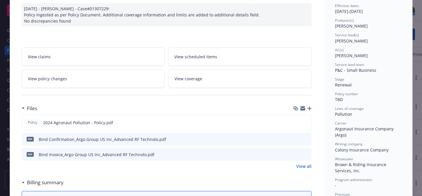
scroll to position [81, 0]
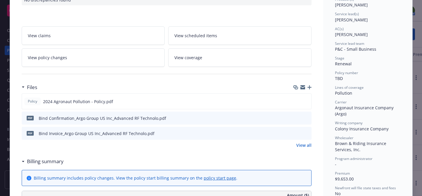
click at [309, 87] on icon "button" at bounding box center [309, 87] width 4 height 4
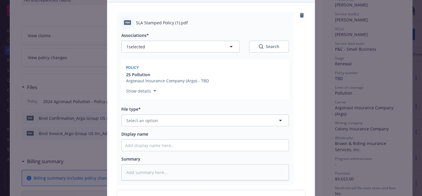
scroll to position [65, 0]
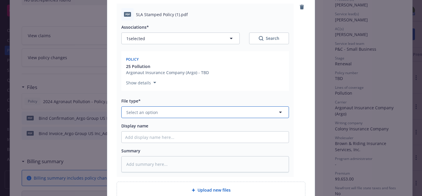
click at [209, 112] on button "Select an option" at bounding box center [205, 112] width 168 height 12
type input "pol"
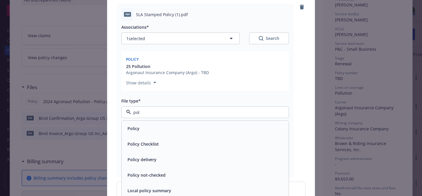
click at [189, 125] on div "Policy" at bounding box center [205, 128] width 160 height 8
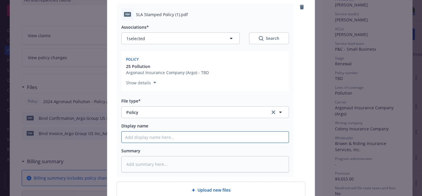
click at [182, 137] on input "Display name" at bounding box center [205, 137] width 167 height 11
type textarea "x"
type input "2"
type textarea "x"
type input "20"
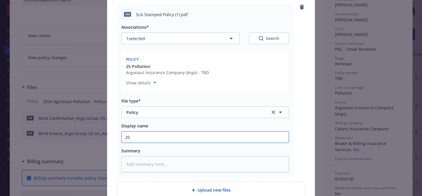
type textarea "x"
type input "202"
type textarea "x"
type input "2025"
type textarea "x"
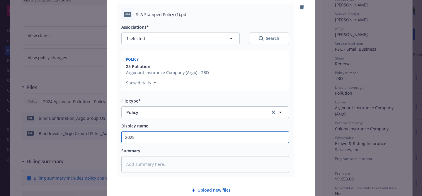
type input "2025-2"
type textarea "x"
type input "2025-20"
type textarea "x"
type input "2025-202"
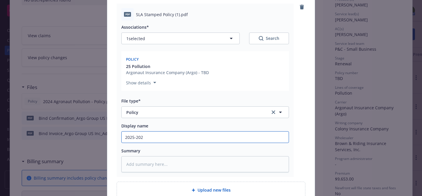
type textarea "x"
type input "[DATE]-[DATE]"
type textarea "x"
type input "2025-202"
type textarea "x"
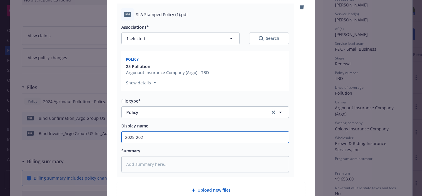
type input "[DATE]-[DATE]"
type textarea "x"
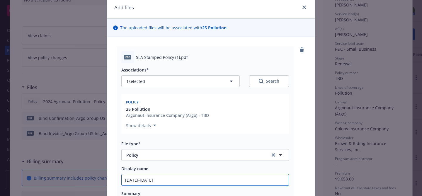
scroll to position [0, 0]
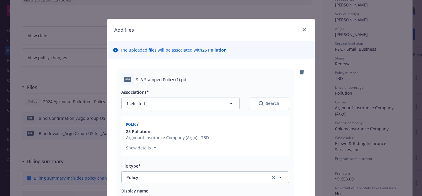
type input "[DATE]-[DATE]"
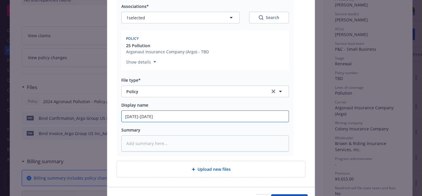
scroll to position [86, 0]
type textarea "x"
type input "[DATE]-[DATE] P"
type textarea "x"
type input "[DATE]-[DATE] Po"
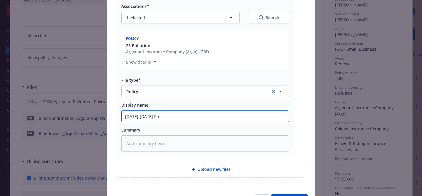
type textarea "x"
type input "[DATE]-[DATE] Pol"
type textarea "x"
type input "[DATE]-[DATE] Poll"
type textarea "x"
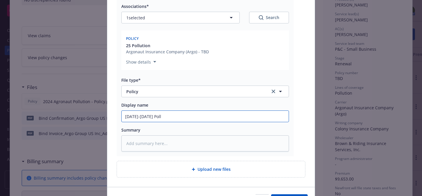
type input "[DATE]-[DATE] Pollu"
type textarea "x"
type input "[DATE]-[DATE] Polluti"
type textarea "x"
type input "[DATE]-[DATE] Pollutio"
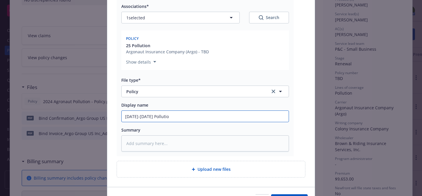
type textarea "x"
type input "2025-2026 Pollution"
type textarea "x"
type input "2025-2026 Pollution"
type textarea "x"
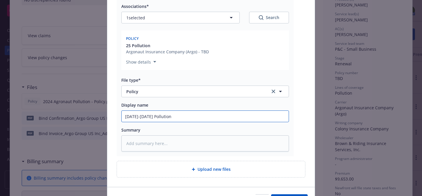
type input "2025-2026 Pollution P"
type textarea "x"
type input "2025-2026 Pollution Po"
type textarea "x"
type input "2025-2026 Pollution Pol"
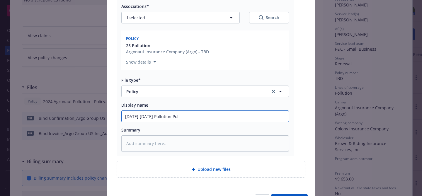
type textarea "x"
type input "2025-2026 Pollution Poli"
type textarea "x"
type input "2025-2026 Pollution Polic"
type textarea "x"
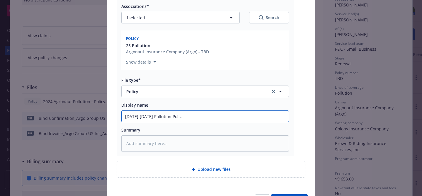
type input "2025-2026 Pollution Policy"
type textarea "x"
type input "2025-2026 Pollution Policy"
type textarea "x"
type input "2025-2026 Pollution Policy 3"
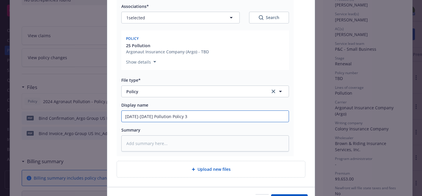
type textarea "x"
type input "2025-2026 Pollution Policy"
type textarea "x"
type input "2025-2026 Pollution Policy #"
paste input "CPLUS4287747"
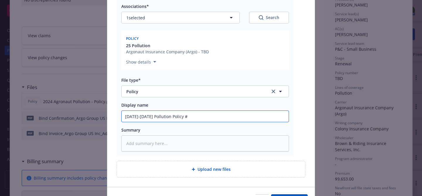
type textarea "x"
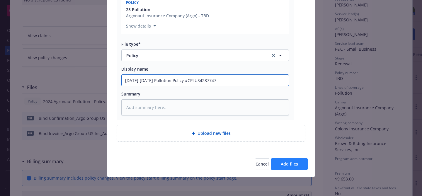
type input "2025-2026 Pollution Policy #CPLUS4287747"
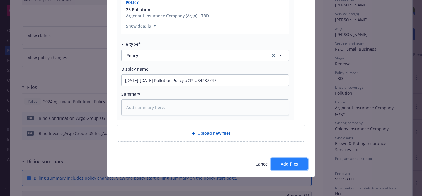
click at [287, 165] on span "Add files" at bounding box center [289, 164] width 17 height 6
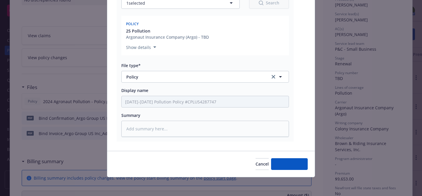
type textarea "x"
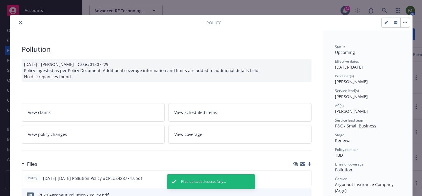
scroll to position [0, 0]
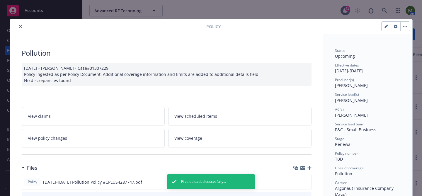
click at [386, 28] on icon "button" at bounding box center [386, 27] width 4 height 4
select select "RENEWAL"
select select "12"
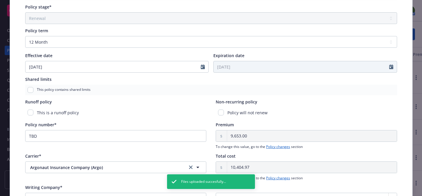
scroll to position [219, 0]
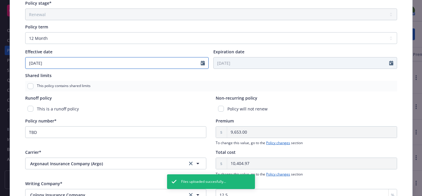
click at [106, 64] on input "[DATE]" at bounding box center [112, 62] width 175 height 11
select select "9"
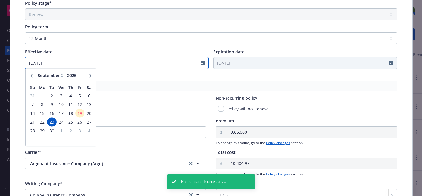
click at [106, 64] on input "[DATE]" at bounding box center [112, 62] width 175 height 11
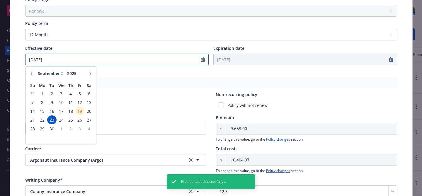
scroll to position [225, 0]
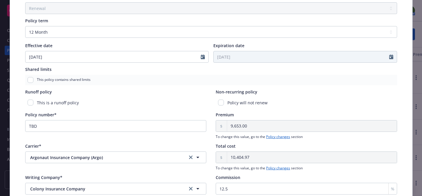
click at [154, 107] on div "This is a runoff policy" at bounding box center [115, 102] width 181 height 11
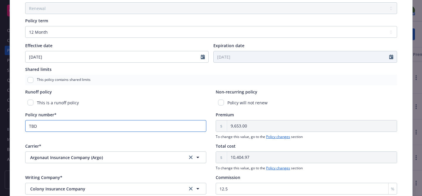
click at [127, 127] on input "TBD" at bounding box center [115, 126] width 181 height 12
paste input "CPLUS4287747"
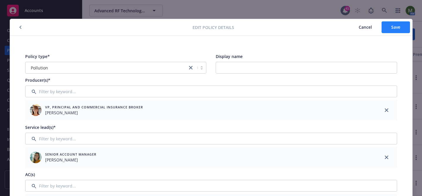
type input "CPLUS4287747"
click at [391, 28] on button "Save" at bounding box center [395, 27] width 28 height 12
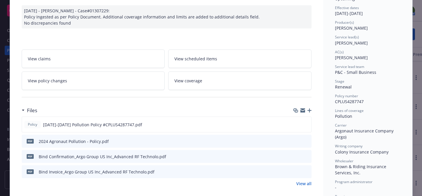
scroll to position [101, 0]
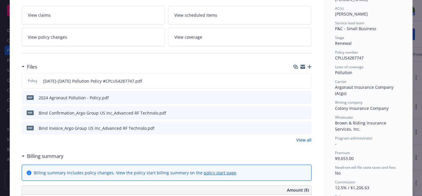
click at [308, 64] on div "Files" at bounding box center [167, 67] width 290 height 12
click at [309, 67] on icon "button" at bounding box center [309, 67] width 4 height 4
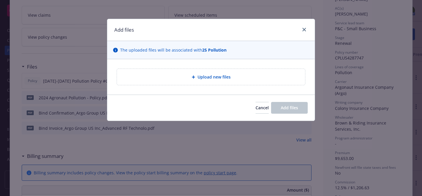
type textarea "x"
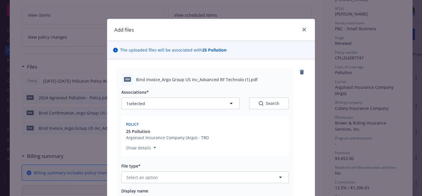
scroll to position [26, 0]
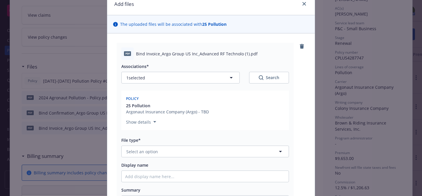
click at [193, 146] on div "File type* Select an option" at bounding box center [205, 147] width 168 height 20
click at [191, 155] on button "Select an option" at bounding box center [205, 152] width 168 height 12
type input "invoice"
click at [184, 178] on div "Invoice - Third Party" at bounding box center [205, 183] width 167 height 16
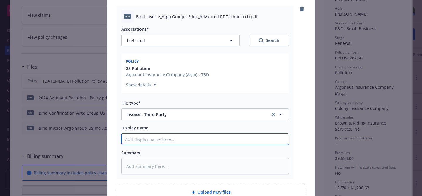
click at [178, 144] on input "Display name" at bounding box center [205, 139] width 167 height 11
type textarea "x"
type input "I"
type textarea "x"
type input "In"
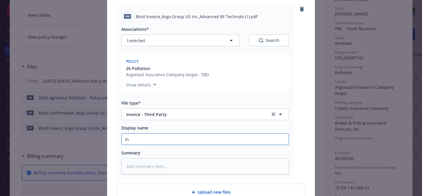
type textarea "x"
type input "Inv"
type textarea "x"
type input "Invo"
type textarea "x"
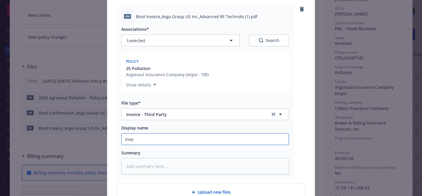
type input "Invoi"
type textarea "x"
type input "Invoic"
type textarea "x"
type input "Invoice"
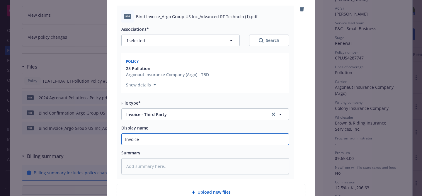
type textarea "x"
type input "Invoice"
type textarea "x"
type input "Invoice #"
paste input "CPLUS4287747"
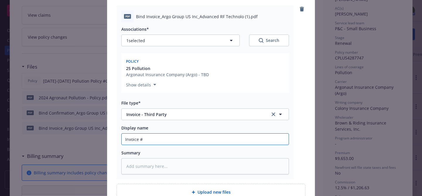
type textarea "x"
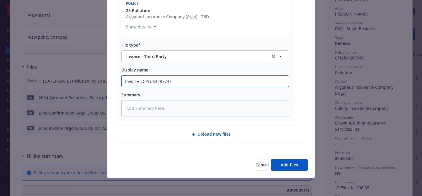
scroll to position [122, 0]
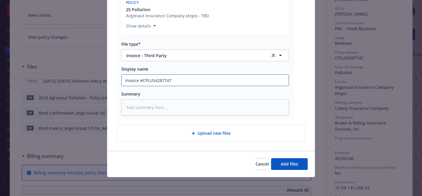
type input "Invoice #CPLUS4287747"
type textarea "x"
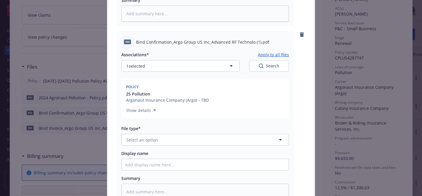
scroll to position [222, 0]
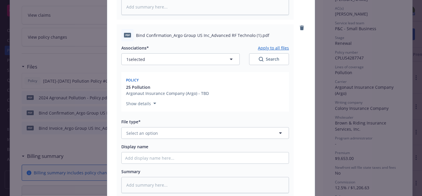
click at [219, 141] on div "Associations* Apply to all files 1 selected Search Policy 25 Pollution Argonaut…" at bounding box center [205, 117] width 168 height 152
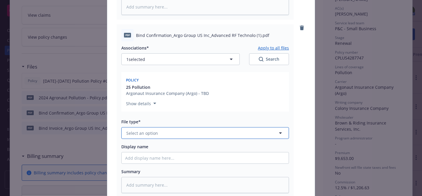
click at [218, 137] on button "Select an option" at bounding box center [205, 133] width 168 height 12
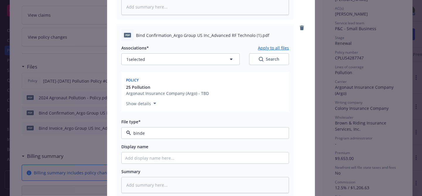
type input "binder"
click at [203, 151] on div "Binder" at bounding box center [205, 149] width 160 height 8
click at [194, 159] on input "Display name" at bounding box center [205, 157] width 167 height 11
type textarea "x"
type input "B"
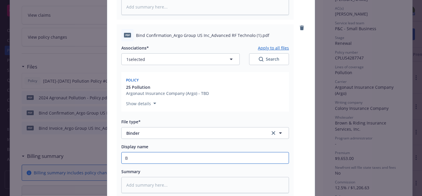
type textarea "x"
type input "Bi"
type textarea "x"
type input "Bin"
type textarea "x"
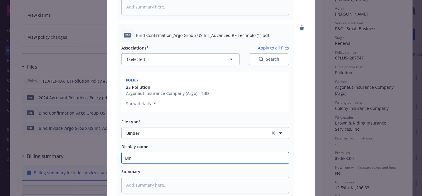
type input "Bind"
type textarea "x"
type input "Binde"
type textarea "x"
type input "Binder"
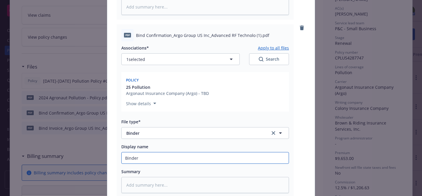
type textarea "x"
type input "Binder"
click at [126, 157] on input "Binder" at bounding box center [205, 157] width 167 height 11
type textarea "x"
type input "PBinder"
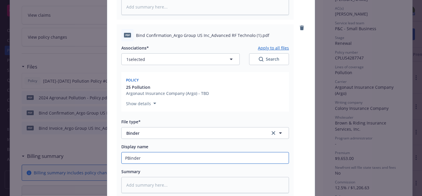
type textarea "x"
type input "PoBinder"
type textarea "x"
type input "PolBinder"
type textarea "x"
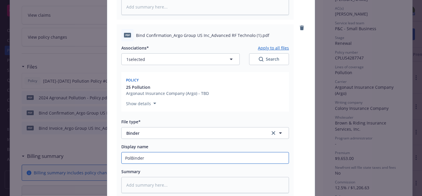
type input "PollBinder"
type textarea "x"
type input "PolluBinder"
type textarea "x"
type input "PollutBinder"
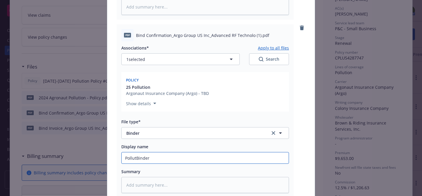
type textarea "x"
type input "PollutiBinder"
type textarea "x"
type input "PollutioBinder"
type textarea "x"
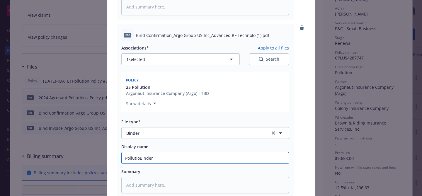
type input "PollutionBinder"
type textarea "x"
type input "Pollution Binder"
click at [168, 159] on input "Pollution Binder" at bounding box center [205, 157] width 167 height 11
type textarea "x"
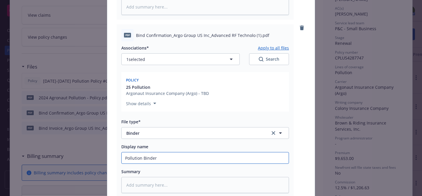
type input "Pollution Binder #"
paste input "CPLUS4287747"
type textarea "x"
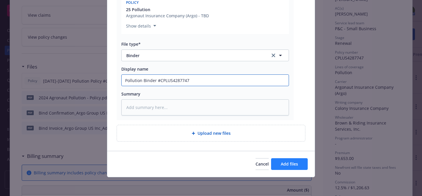
type input "Pollution Binder #CPLUS4287747"
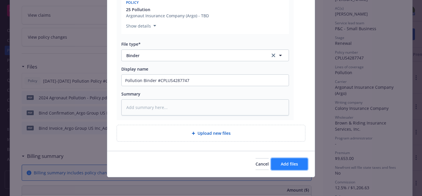
click at [281, 161] on span "Add files" at bounding box center [289, 164] width 17 height 6
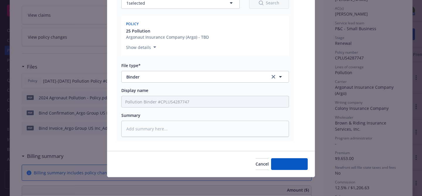
scroll to position [279, 0]
type textarea "x"
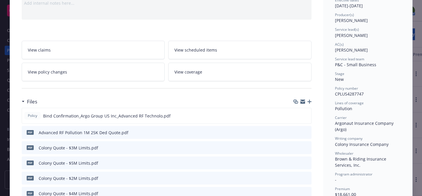
scroll to position [65, 0]
click at [306, 114] on icon "preview file" at bounding box center [305, 115] width 5 height 4
